Goal: Transaction & Acquisition: Purchase product/service

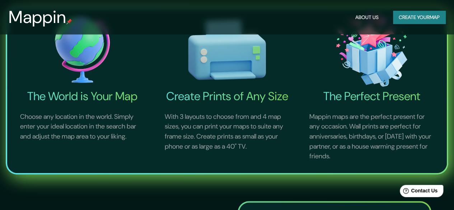
scroll to position [231, 0]
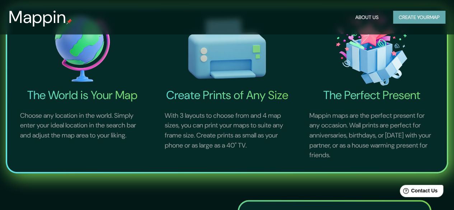
click at [413, 17] on button "Create your map" at bounding box center [419, 17] width 52 height 13
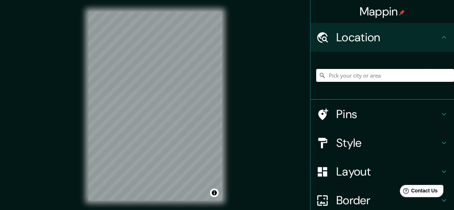
click at [329, 74] on input "Pick your city or area" at bounding box center [385, 75] width 138 height 13
drag, startPoint x: 381, startPoint y: 74, endPoint x: 272, endPoint y: 66, distance: 109.3
click at [272, 66] on div "Mappin Location [PERSON_NAME][GEOGRAPHIC_DATA], [GEOGRAPHIC_DATA] Pins Style La…" at bounding box center [227, 112] width 454 height 224
drag, startPoint x: 402, startPoint y: 75, endPoint x: 261, endPoint y: 72, distance: 141.4
click at [261, 72] on div "Mappin Location [GEOGRAPHIC_DATA], [PERSON_NAME][GEOGRAPHIC_DATA], [GEOGRAPHIC_…" at bounding box center [227, 112] width 454 height 224
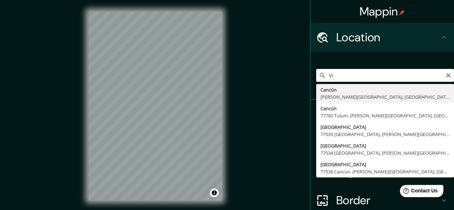
type input "V"
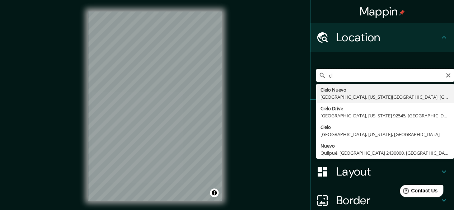
type input "c"
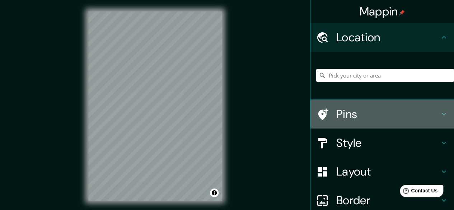
click at [441, 117] on icon at bounding box center [444, 114] width 9 height 9
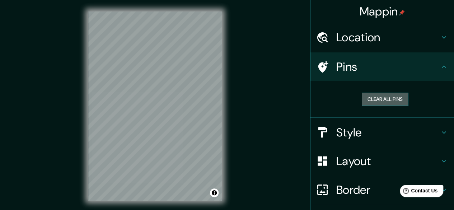
click at [390, 101] on button "Clear all pins" at bounding box center [385, 99] width 47 height 13
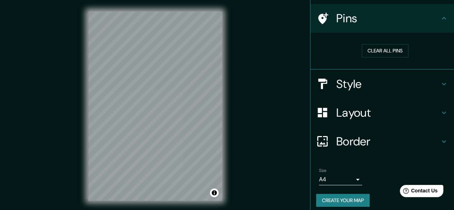
scroll to position [53, 0]
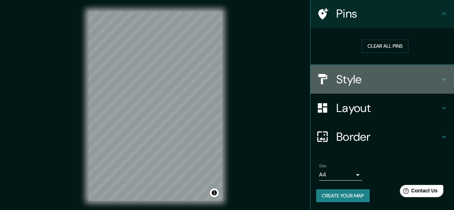
click at [440, 79] on icon at bounding box center [444, 79] width 9 height 9
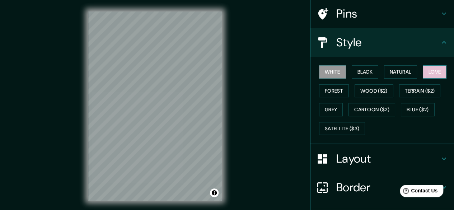
click at [429, 73] on button "Love" at bounding box center [435, 71] width 24 height 13
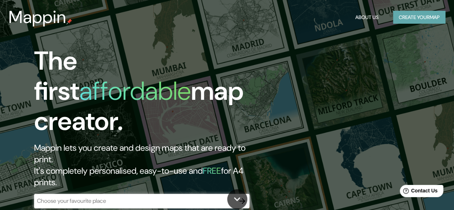
click at [418, 15] on button "Create your map" at bounding box center [419, 17] width 52 height 13
